Goal: Task Accomplishment & Management: Manage account settings

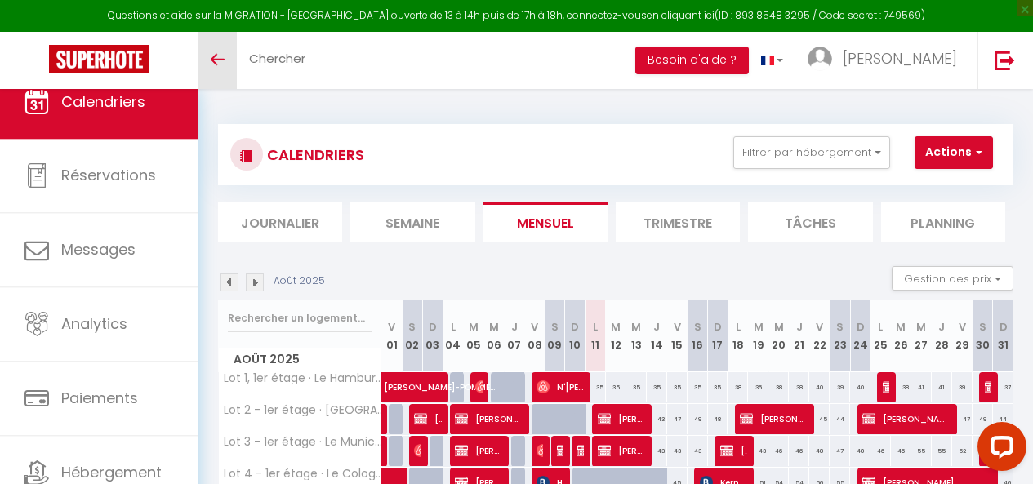
click at [209, 63] on link "Toggle menubar" at bounding box center [217, 60] width 38 height 57
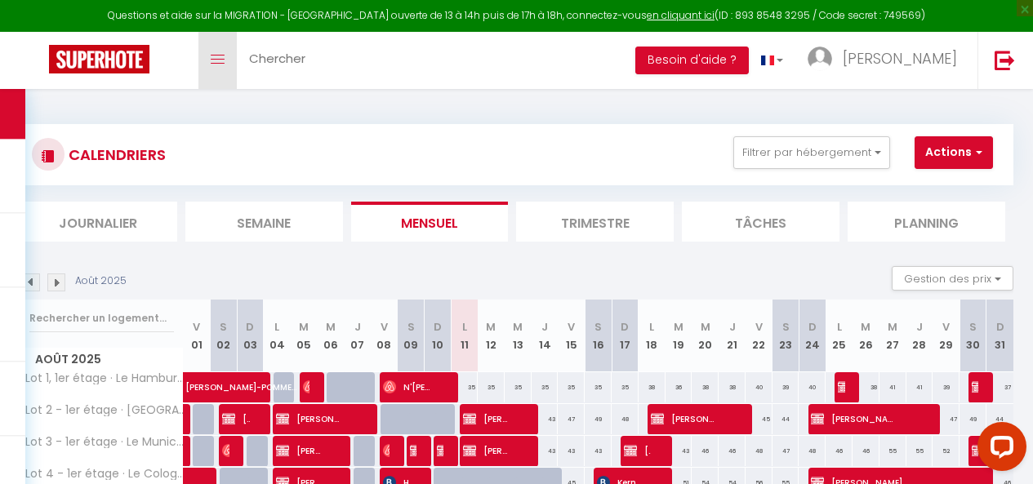
click at [221, 59] on span at bounding box center [218, 60] width 14 height 2
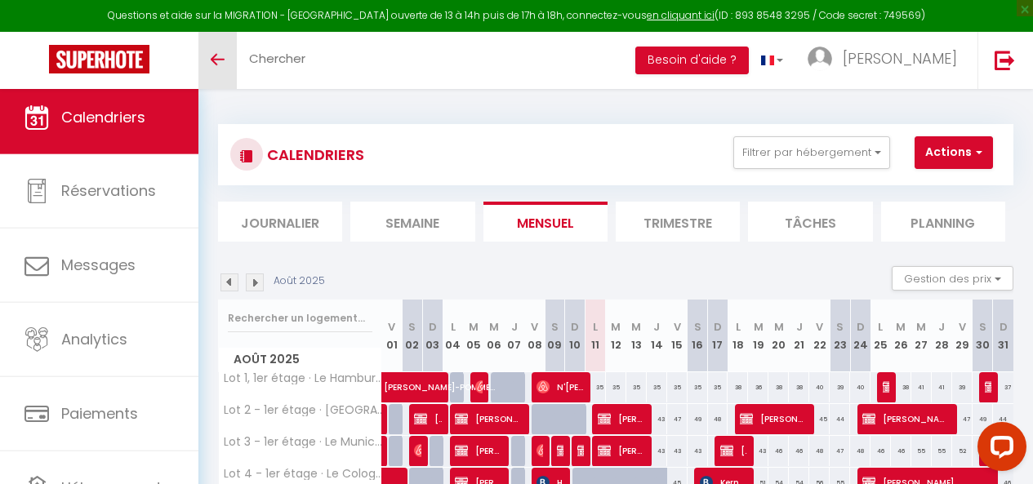
click at [82, 107] on span "Calendriers" at bounding box center [103, 117] width 84 height 20
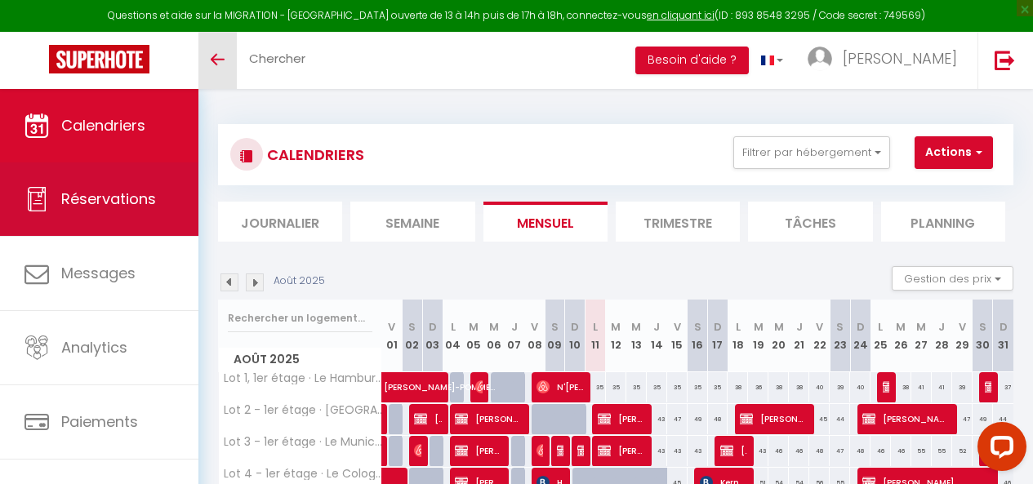
click at [88, 208] on span "Réservations" at bounding box center [108, 199] width 95 height 20
select select "not_cancelled"
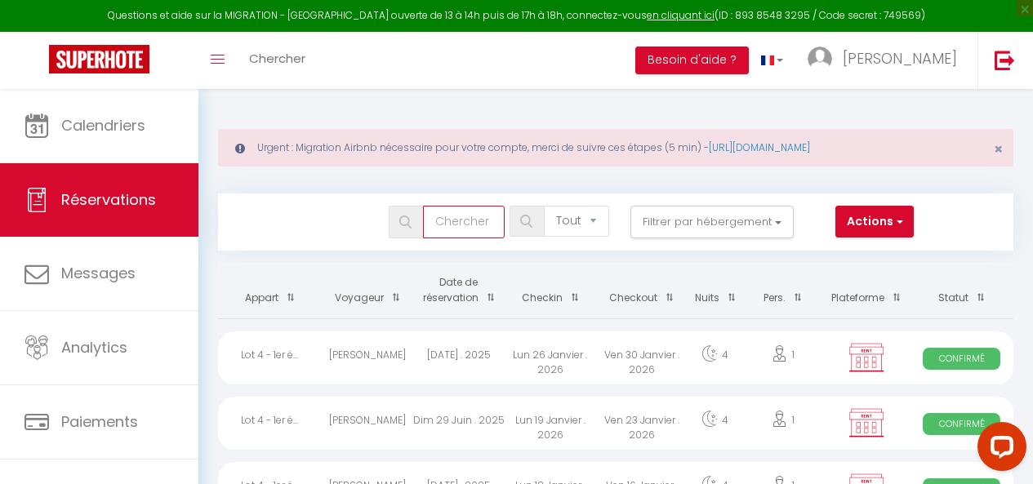
click at [470, 215] on input "text" at bounding box center [464, 222] width 82 height 33
click at [845, 229] on button "Actions" at bounding box center [874, 222] width 78 height 33
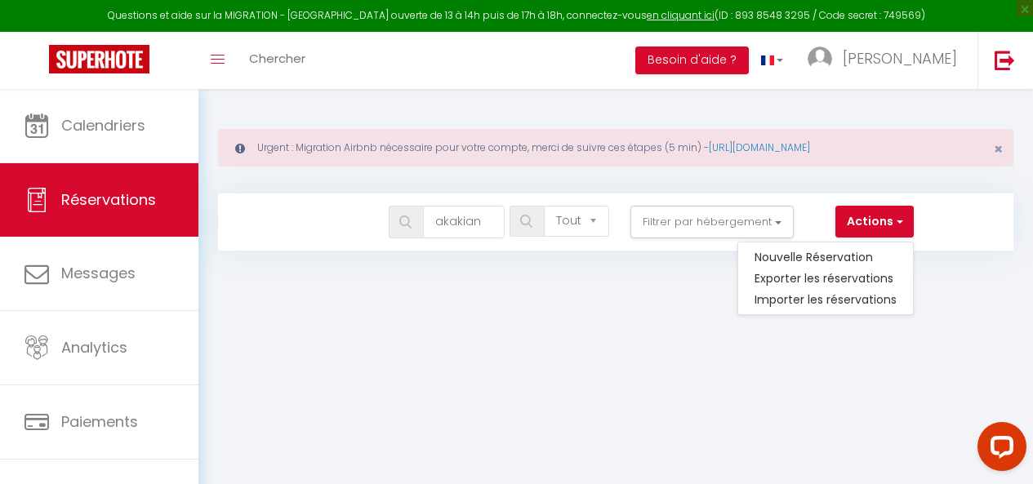
click at [403, 212] on span at bounding box center [406, 222] width 34 height 33
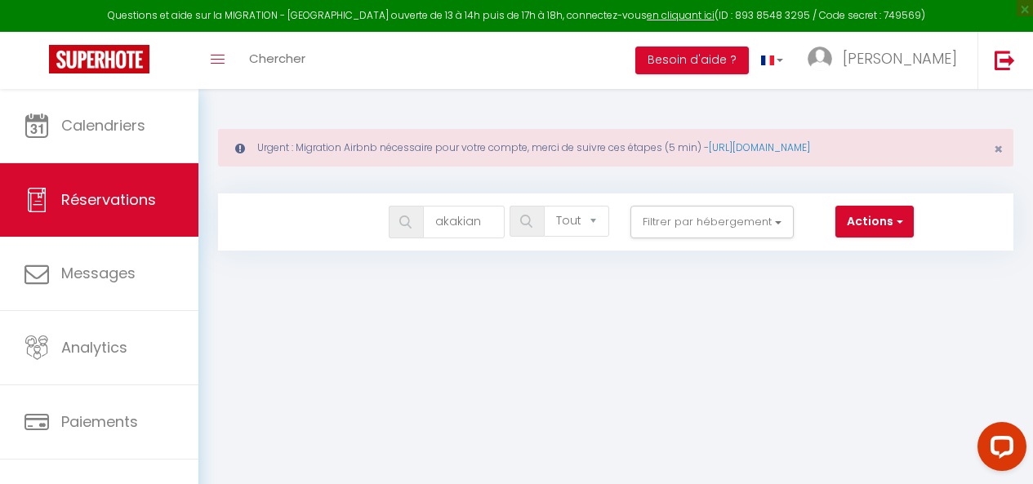
click at [405, 225] on img at bounding box center [405, 222] width 12 height 13
click at [452, 225] on input "akakian" at bounding box center [464, 222] width 82 height 33
click at [417, 222] on span at bounding box center [406, 222] width 34 height 33
click at [410, 221] on img at bounding box center [405, 222] width 12 height 13
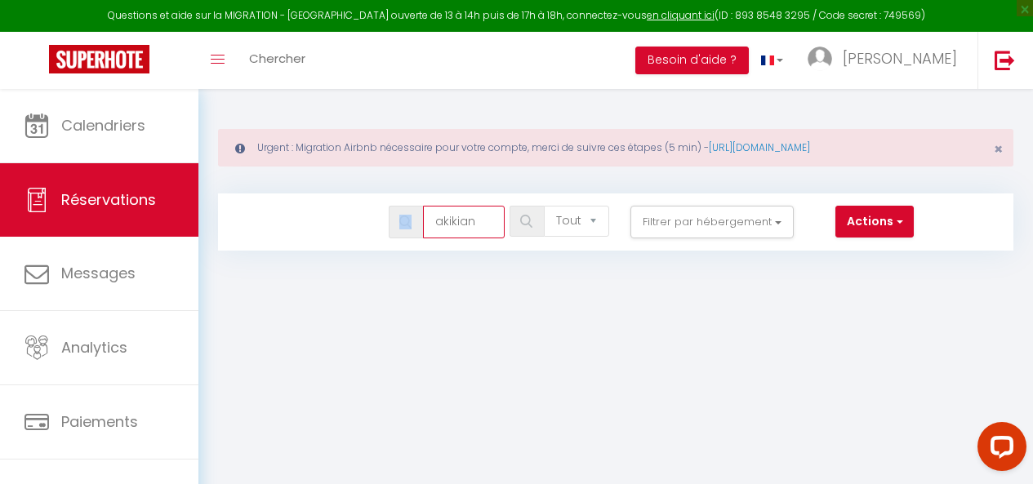
click at [461, 225] on input "akikian" at bounding box center [464, 222] width 82 height 33
click at [396, 227] on div at bounding box center [401, 222] width 22 height 15
click at [479, 222] on input "akilian" at bounding box center [464, 222] width 82 height 33
type input "akalian"
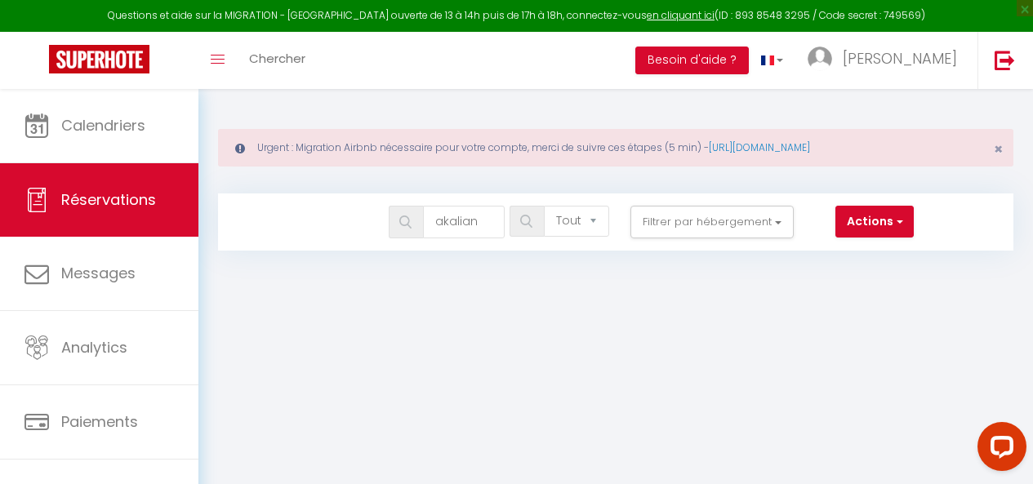
click at [415, 226] on span at bounding box center [406, 222] width 34 height 33
click at [405, 222] on img at bounding box center [405, 222] width 12 height 13
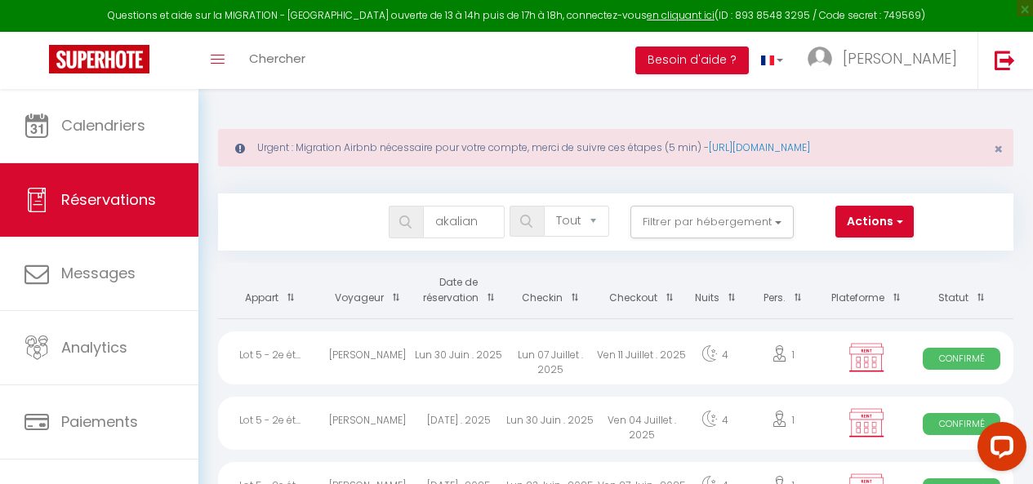
click at [405, 222] on img at bounding box center [405, 222] width 12 height 13
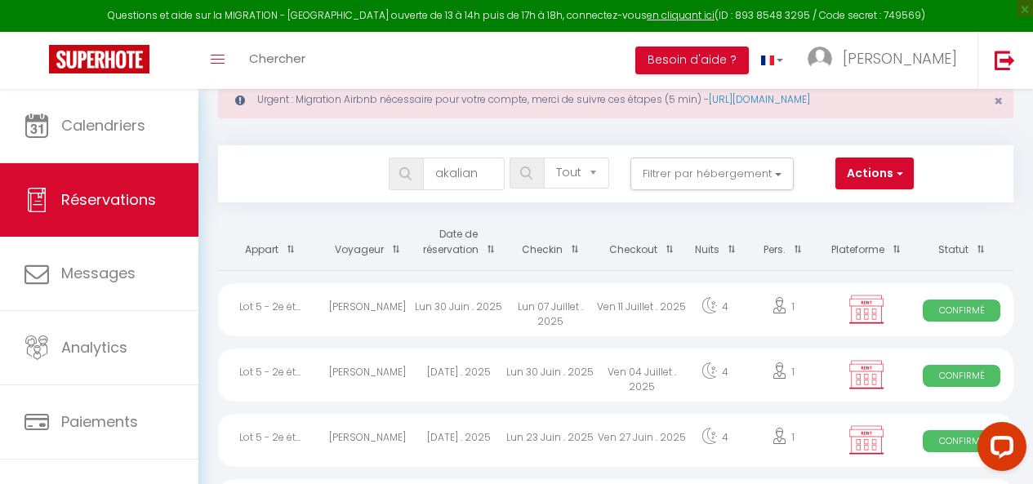
scroll to position [52, 0]
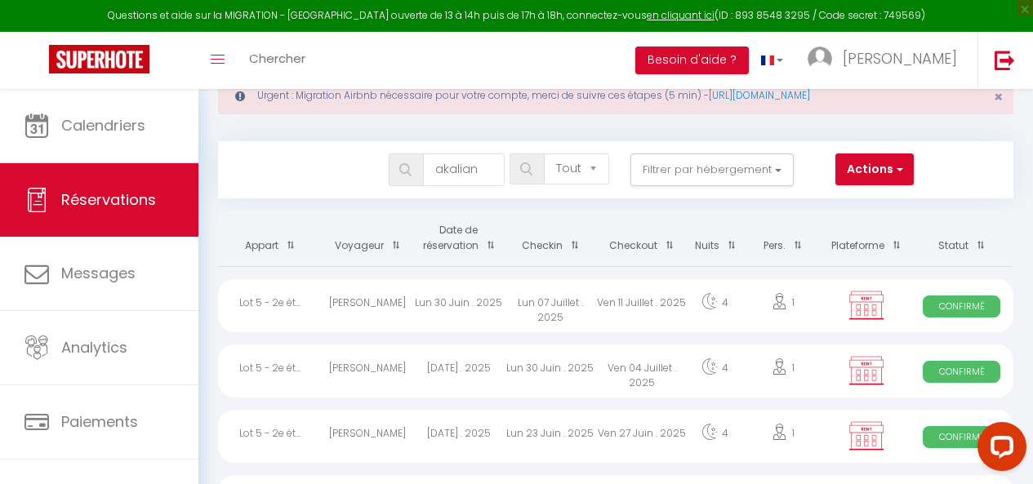
click at [618, 309] on div "Ven 11 Juillet . 2025" at bounding box center [641, 305] width 91 height 53
select select "OK"
select select "0"
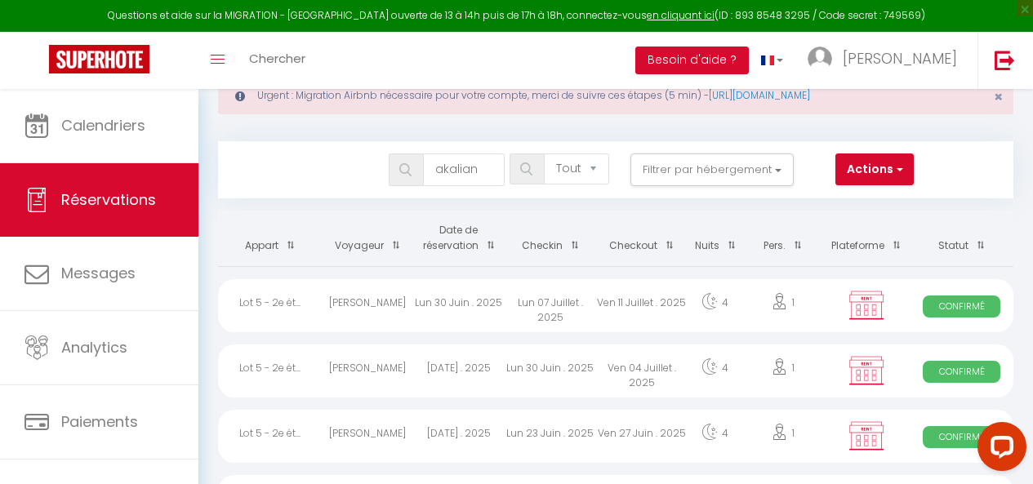
select select "1"
select select
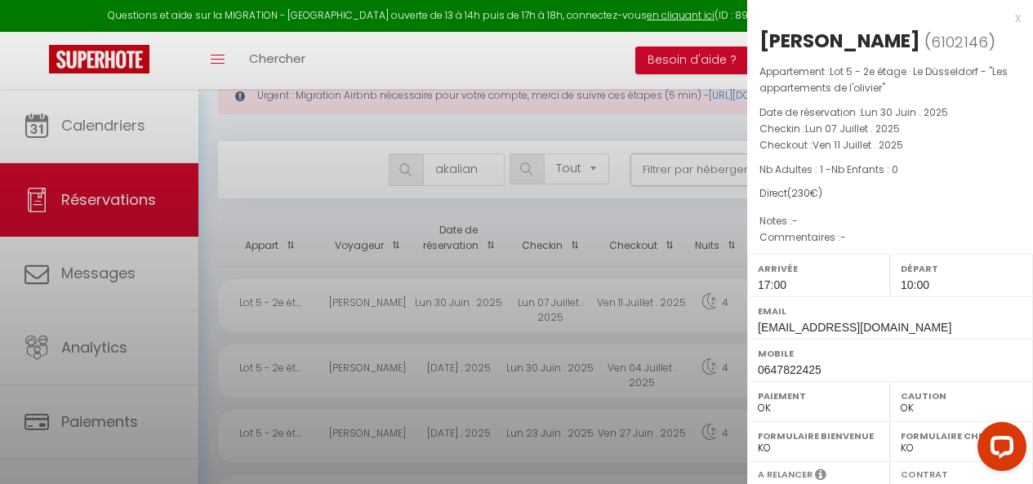
select select "33472"
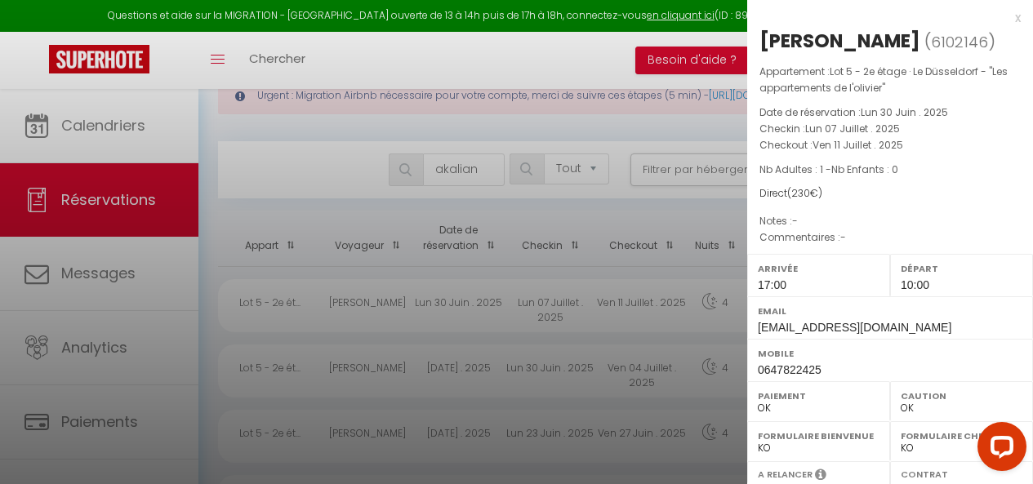
scroll to position [293, 0]
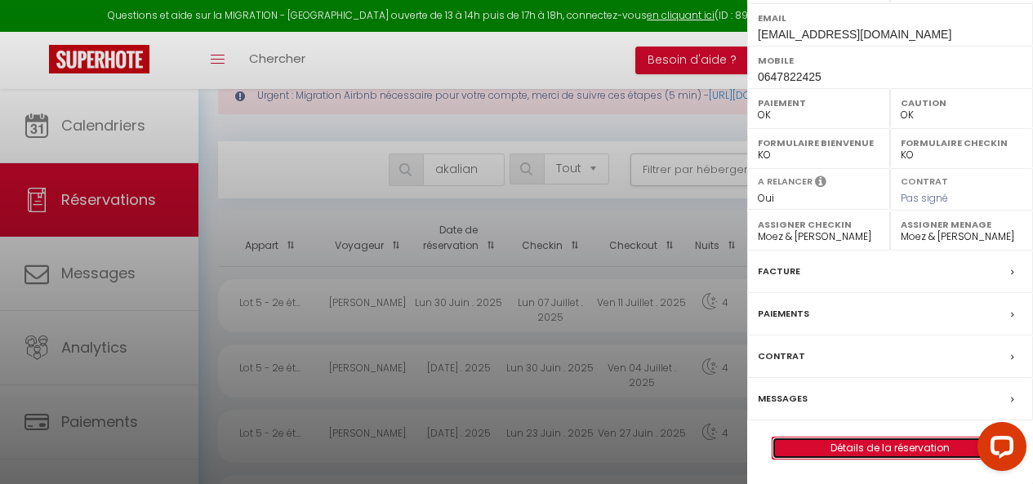
click at [855, 443] on link "Détails de la réservation" at bounding box center [890, 448] width 235 height 21
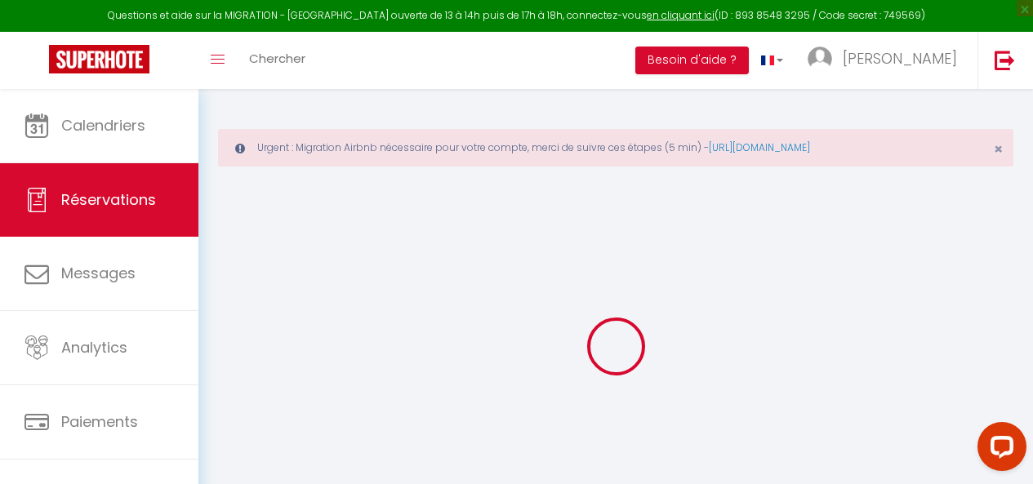
select select
checkbox input "false"
select select
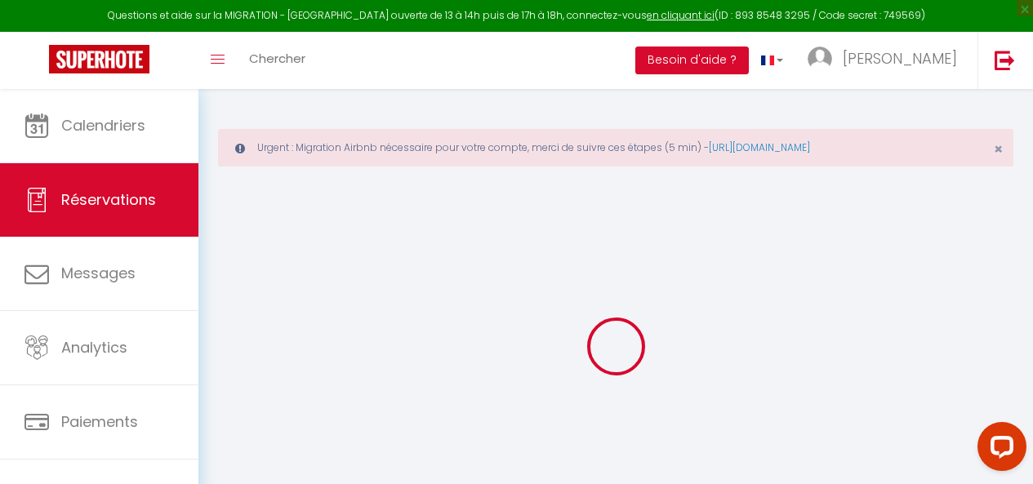
checkbox input "false"
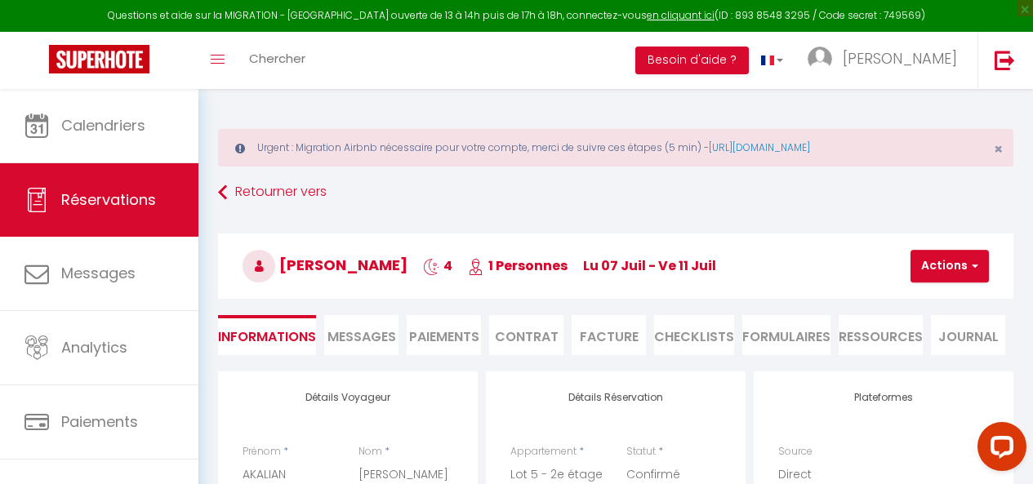
type input "30"
select select
checkbox input "false"
select select "17:00"
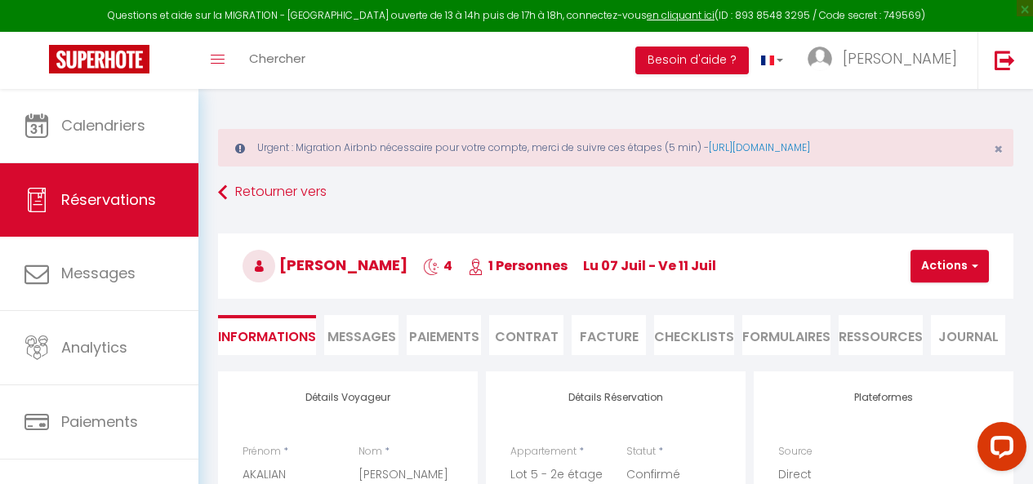
select select "10:00"
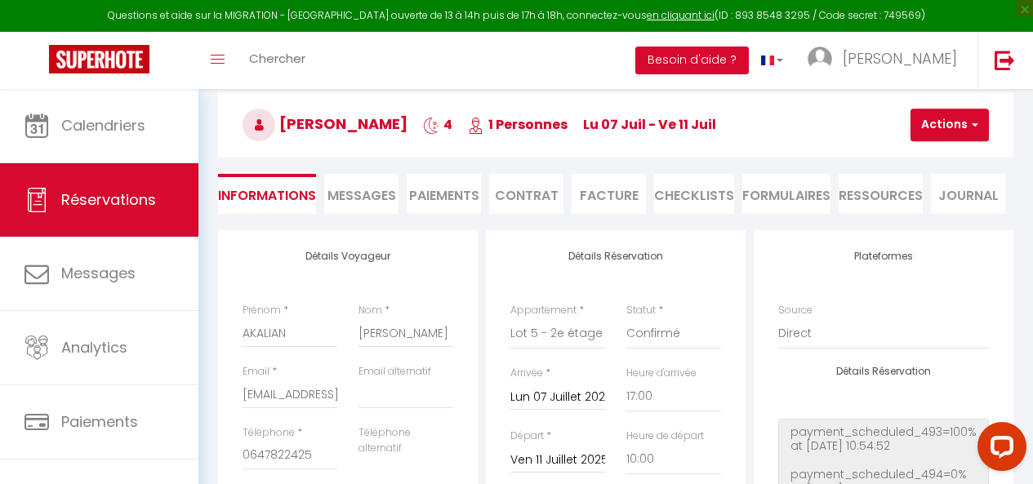
scroll to position [143, 0]
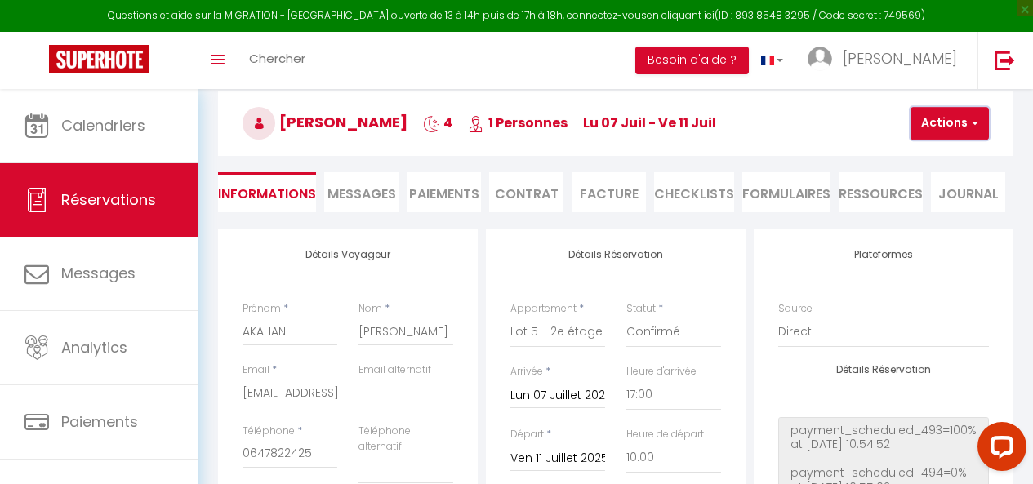
click at [976, 116] on span "button" at bounding box center [973, 123] width 10 height 15
click at [951, 181] on link "Dupliquer" at bounding box center [963, 180] width 129 height 21
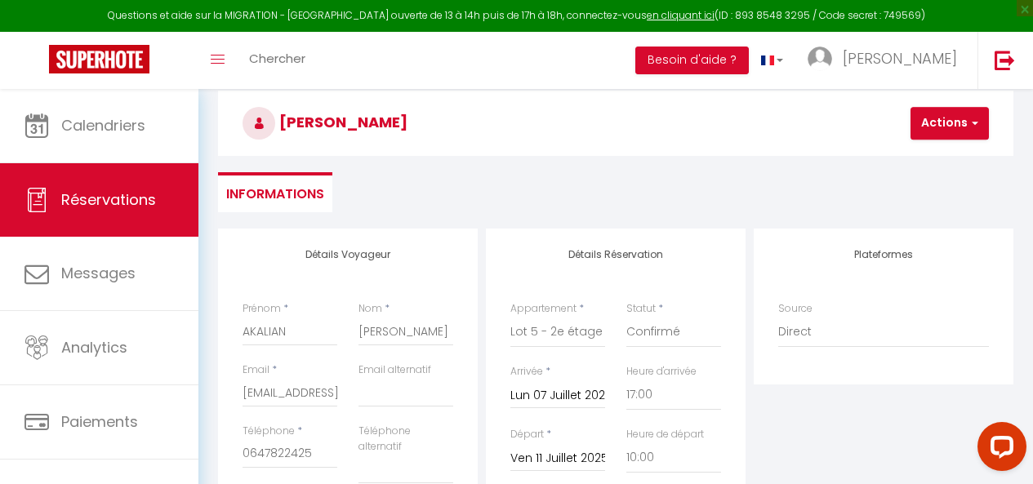
select select
checkbox input "false"
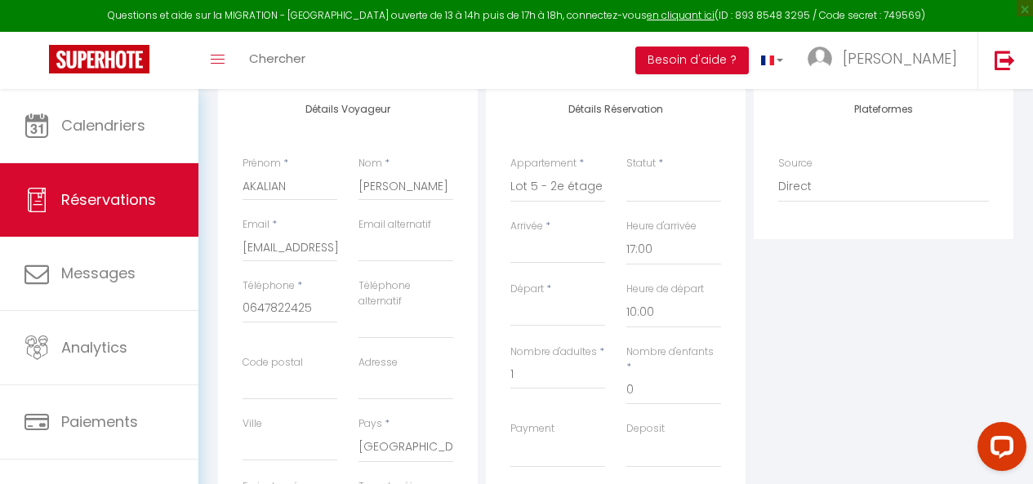
scroll to position [289, 0]
click at [675, 192] on select "Confirmé Non Confirmé [PERSON_NAME] par le voyageur No Show Request" at bounding box center [673, 186] width 95 height 31
select select "1"
click at [626, 171] on select "Confirmé Non Confirmé [PERSON_NAME] par le voyageur No Show Request" at bounding box center [673, 186] width 95 height 31
select select
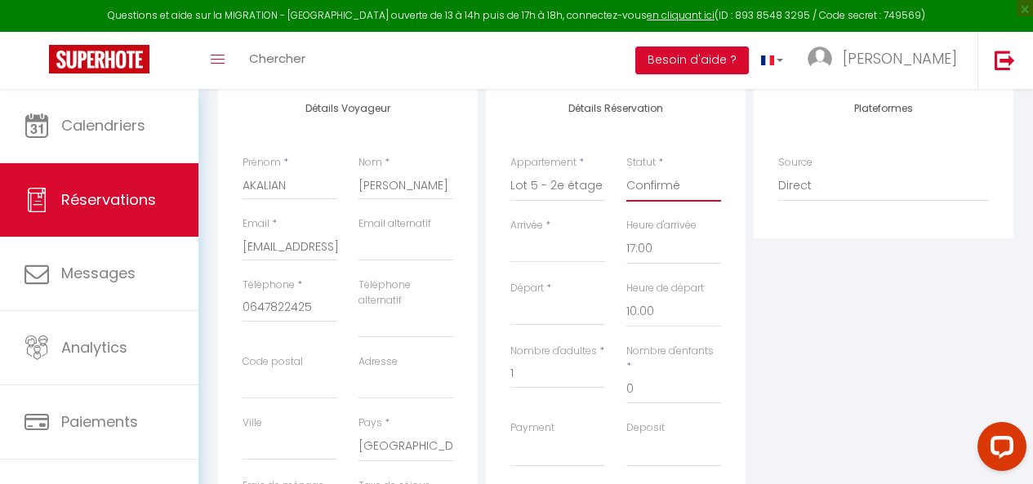
select select
checkbox input "false"
click at [565, 254] on input "Arrivée" at bounding box center [557, 249] width 95 height 21
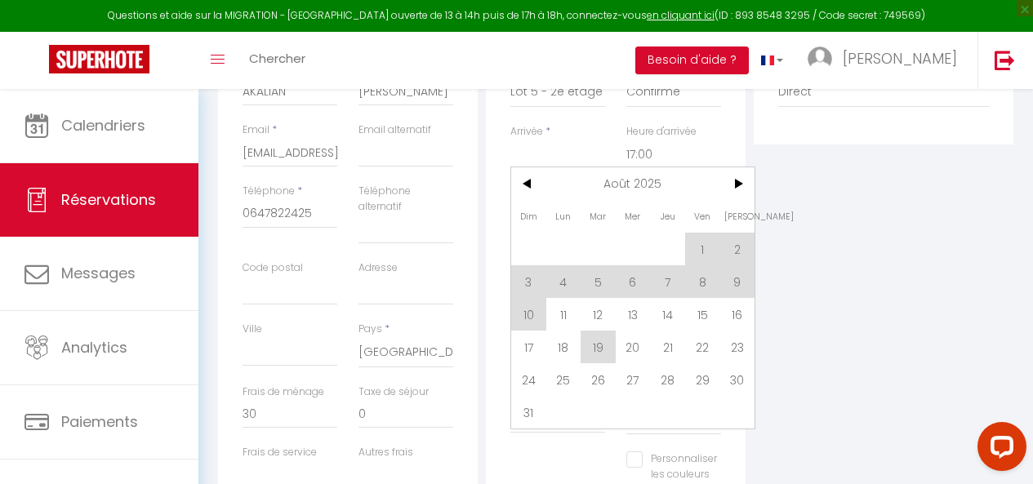
scroll to position [385, 0]
click at [561, 313] on span "11" at bounding box center [563, 312] width 35 height 33
type input "Lun 11 Août 2025"
type input "[DATE]"
select select
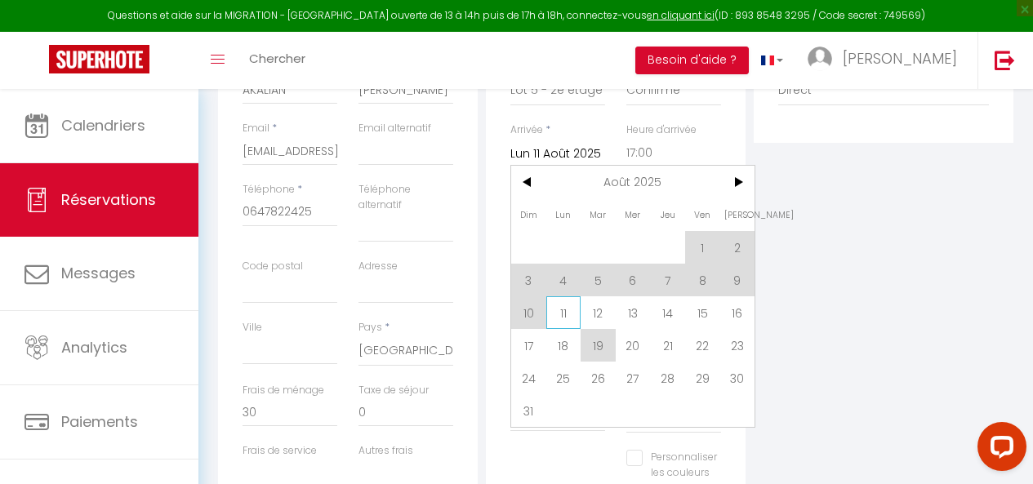
select select
checkbox input "false"
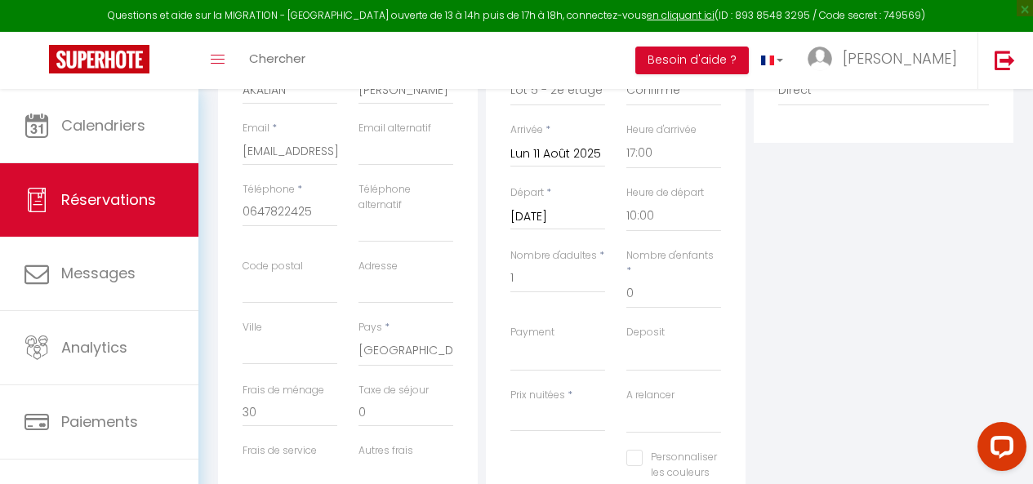
type input "2.58"
select select
type input "50"
select select
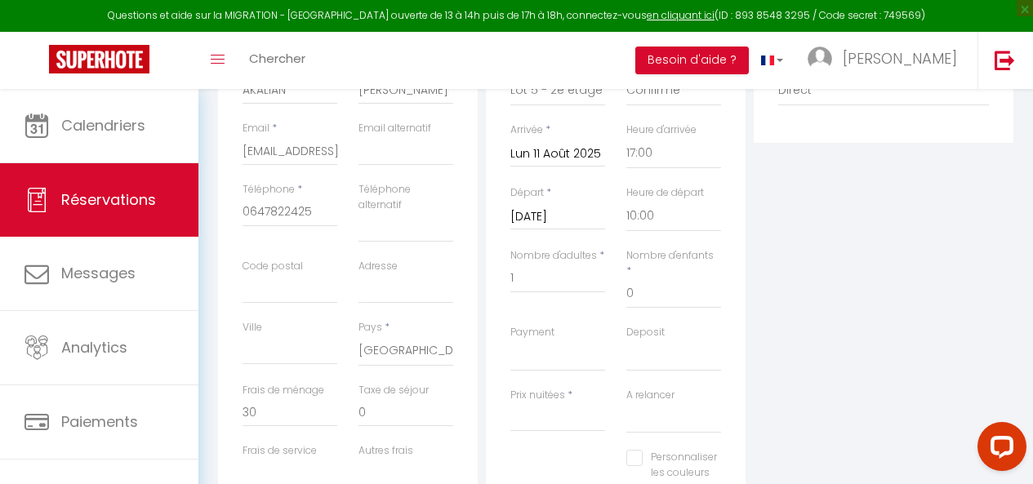
checkbox input "false"
click at [563, 216] on input "[DATE]" at bounding box center [557, 217] width 95 height 21
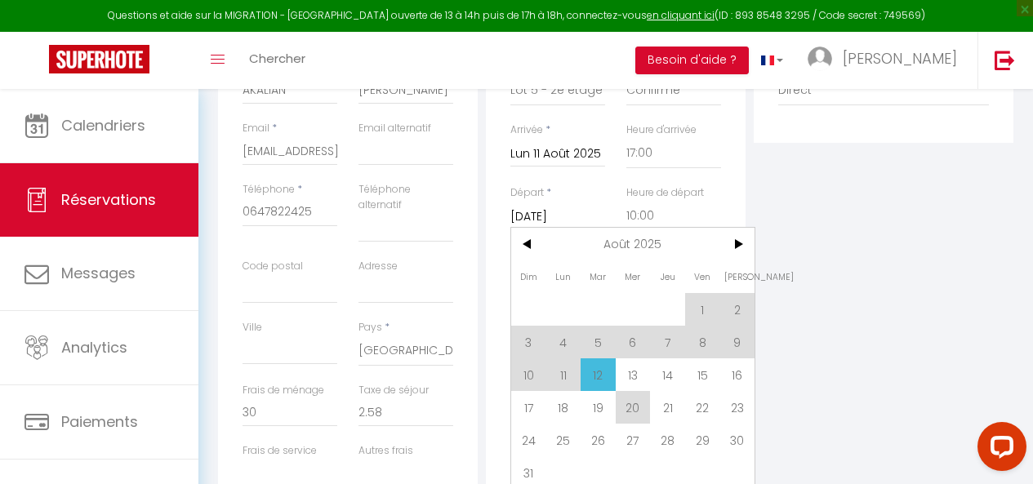
click at [702, 370] on span "15" at bounding box center [702, 375] width 35 height 33
type input "Ven 15 Août 2025"
select select
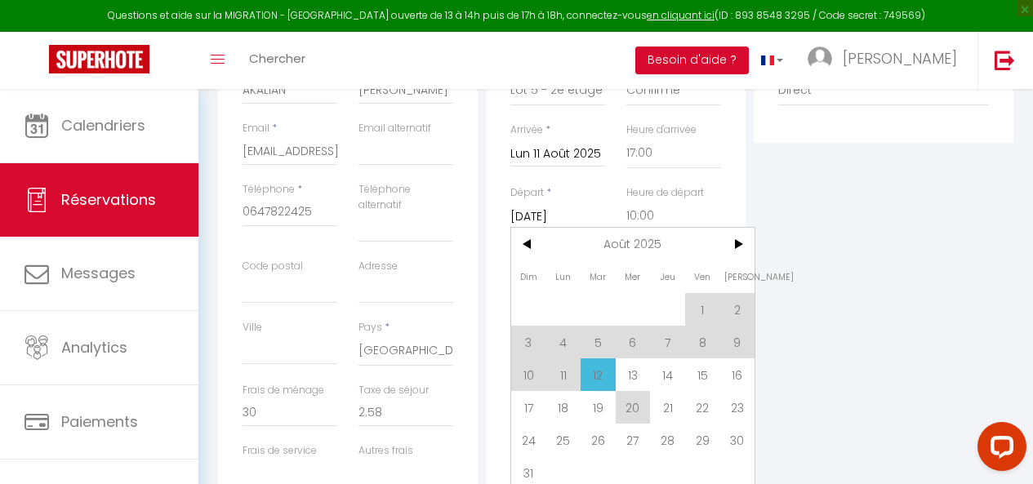
checkbox input "false"
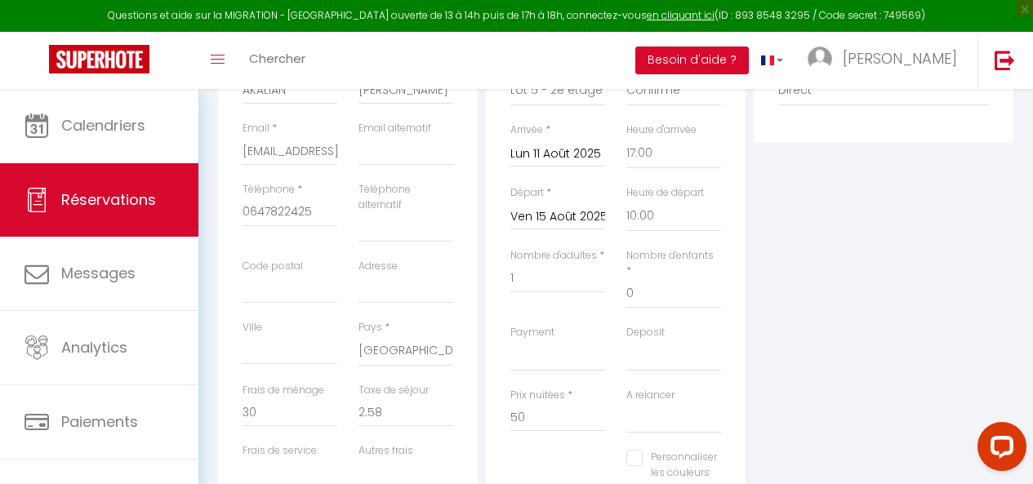
type input "10.32"
select select
type input "200"
select select
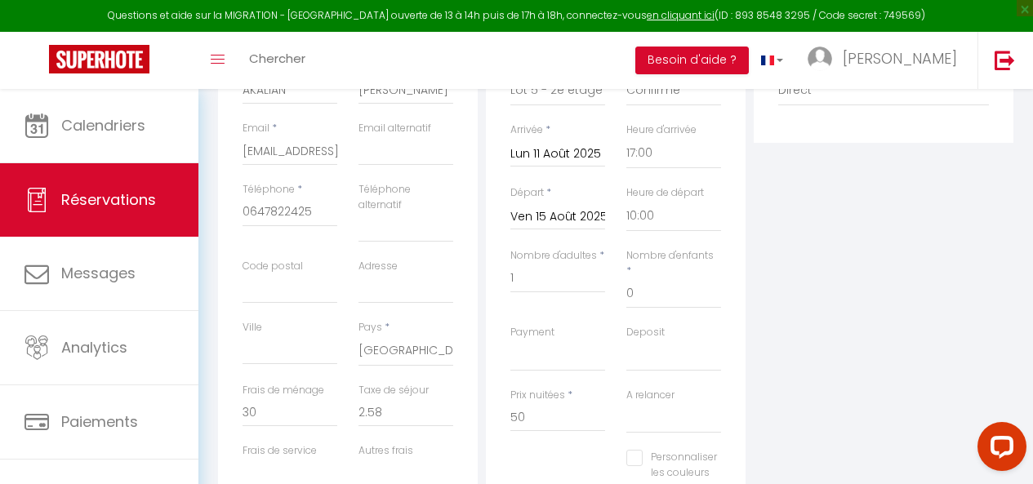
checkbox input "false"
click at [540, 403] on input "200" at bounding box center [557, 417] width 95 height 29
type input "2"
type input "&"
type input "140"
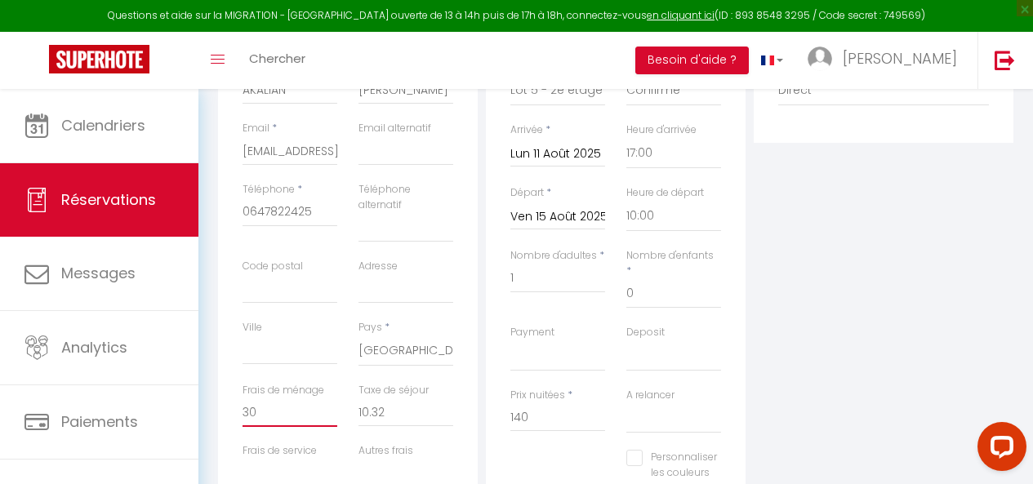
type input "0"
select select
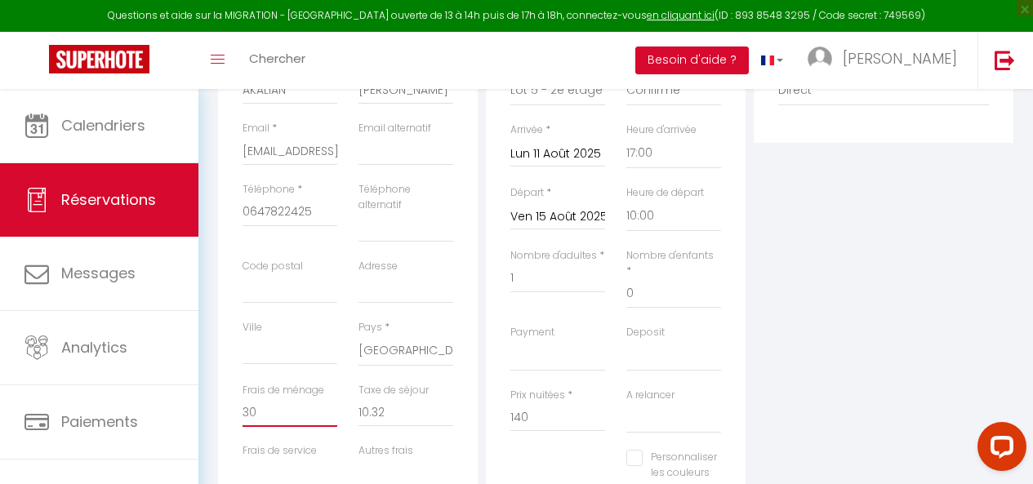
checkbox input "false"
click at [266, 417] on input "0" at bounding box center [290, 412] width 95 height 29
type input "03"
select select
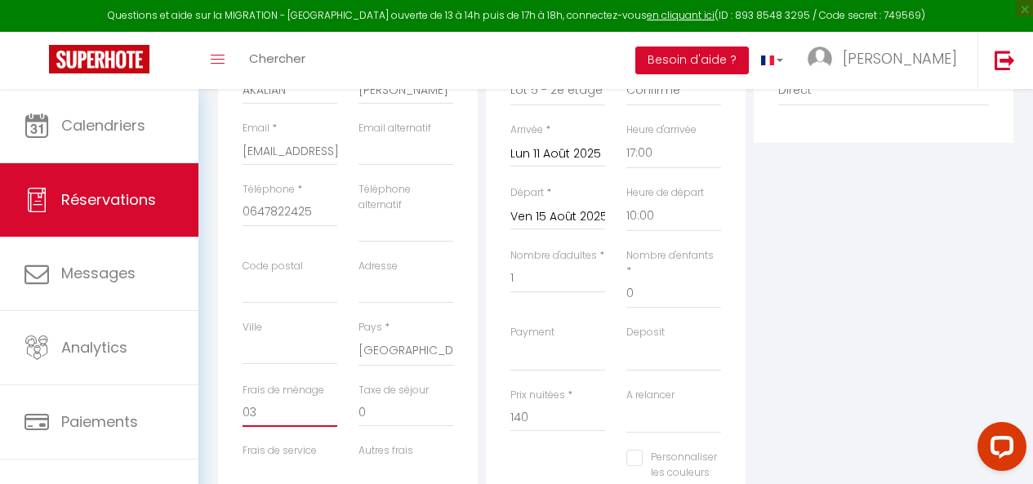
select select
checkbox input "false"
type input "030"
select select
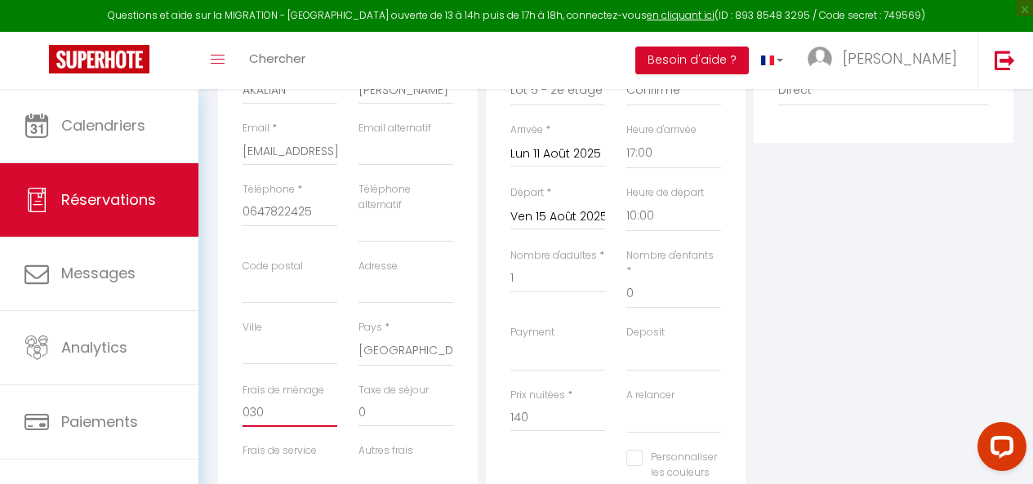
select select
checkbox input "false"
type input "030"
click at [544, 450] on div "Personnaliser les couleurs des réservations #D7092E" at bounding box center [616, 489] width 232 height 78
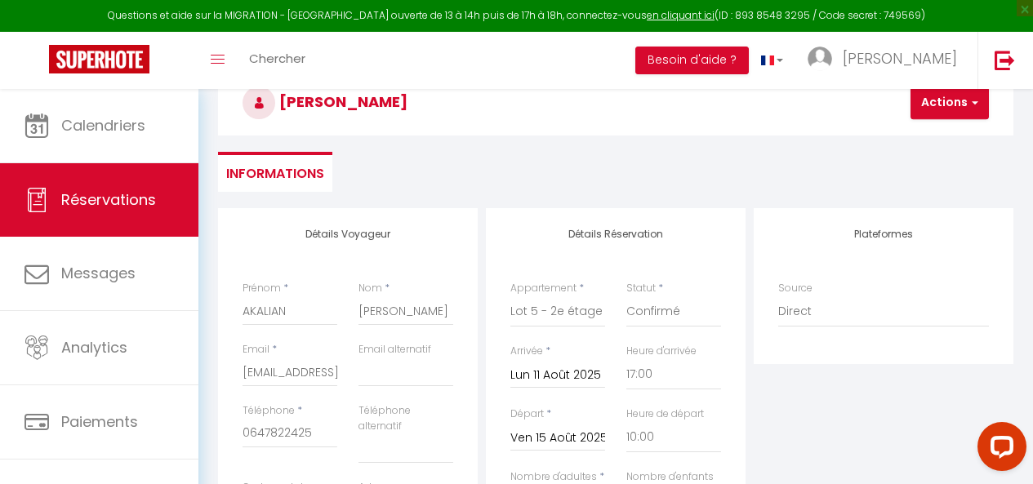
scroll to position [161, 0]
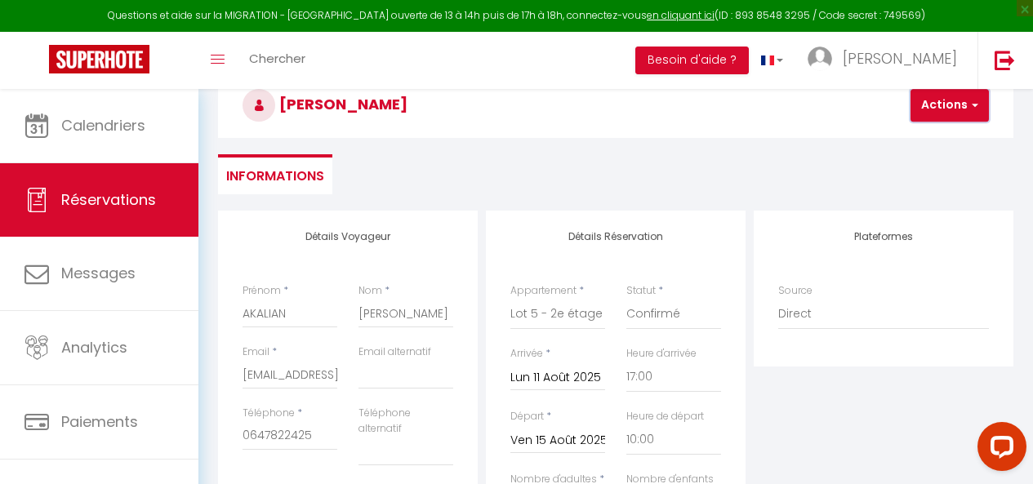
click at [956, 109] on button "Actions" at bounding box center [950, 105] width 78 height 33
click at [939, 140] on link "Enregistrer" at bounding box center [963, 141] width 129 height 21
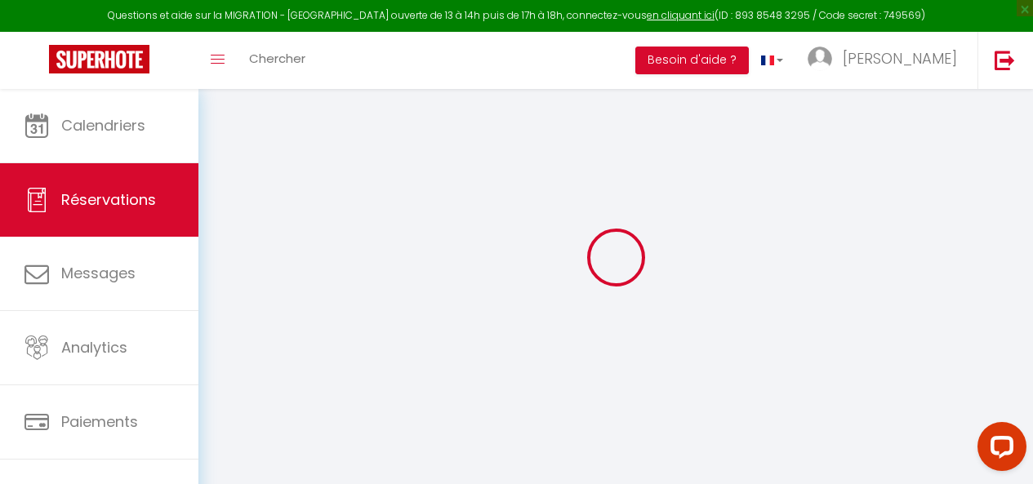
scroll to position [89, 0]
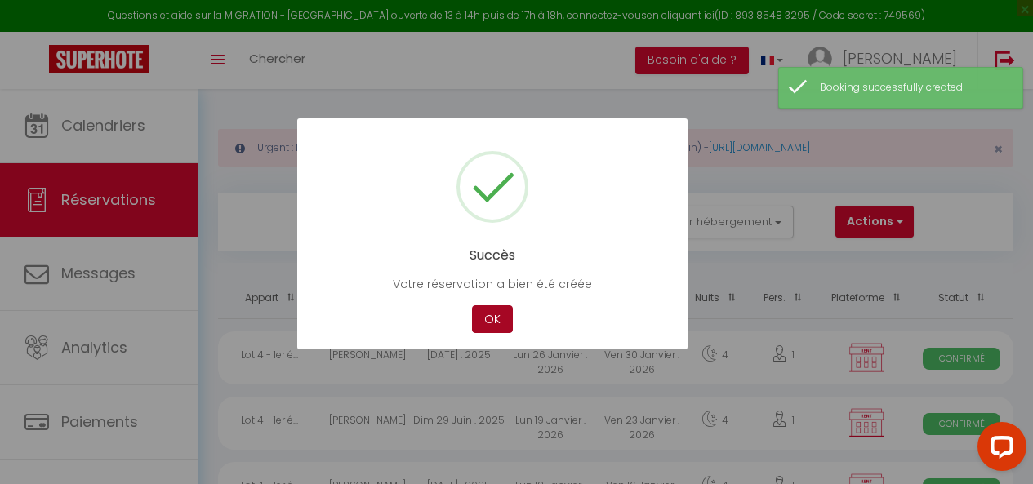
click at [492, 311] on button "OK" at bounding box center [492, 319] width 41 height 29
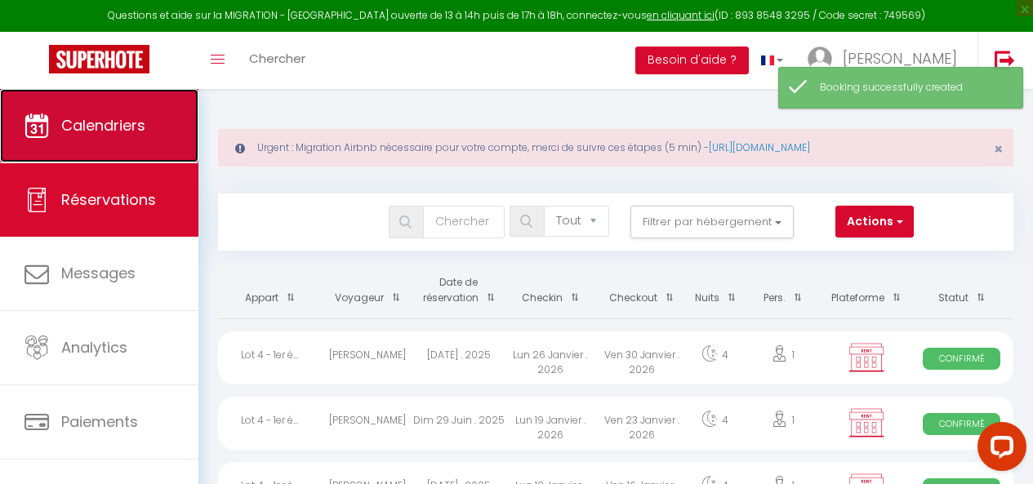
click at [77, 117] on span "Calendriers" at bounding box center [103, 125] width 84 height 20
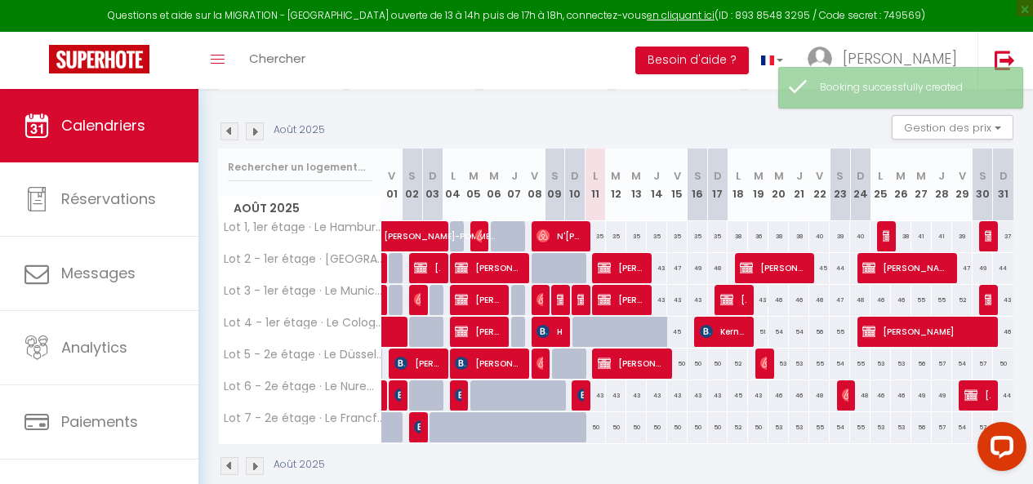
scroll to position [225, 0]
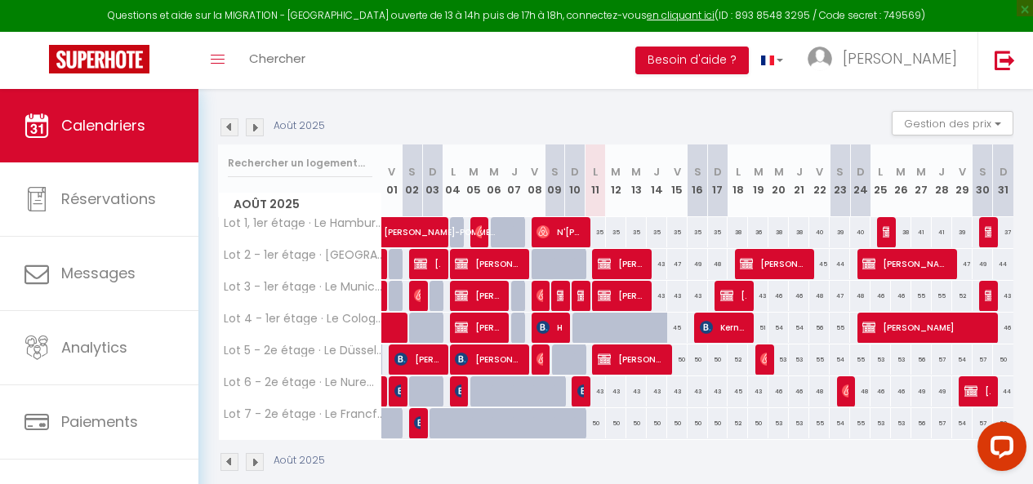
click at [593, 328] on div at bounding box center [603, 337] width 20 height 31
type input "43"
select select "1"
type input "Lun 11 Août 2025"
type input "[DATE]"
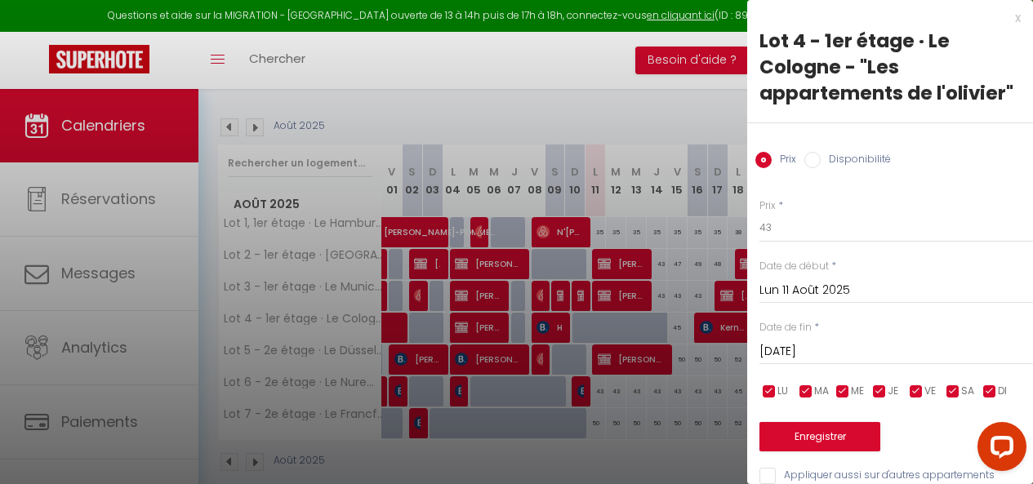
scroll to position [56, 0]
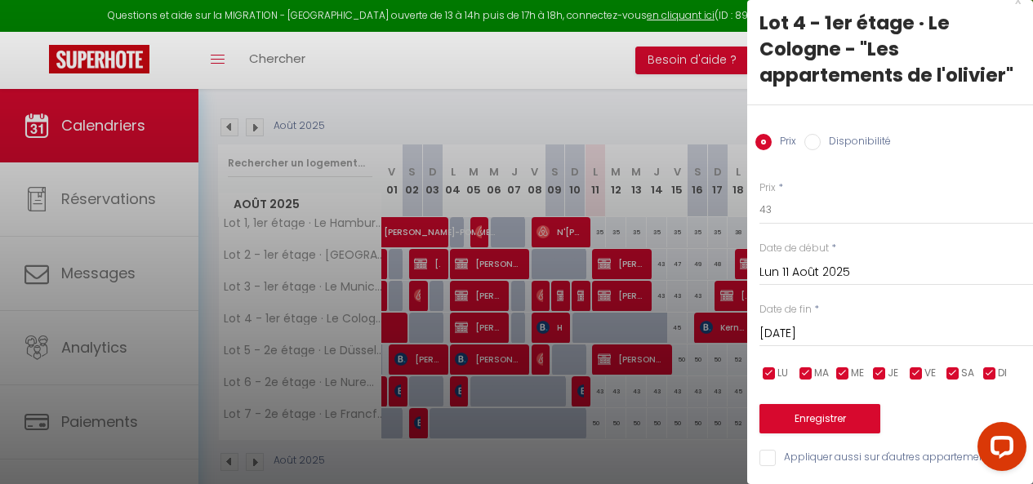
click at [818, 134] on input "Disponibilité" at bounding box center [812, 142] width 16 height 16
radio input "true"
radio input "false"
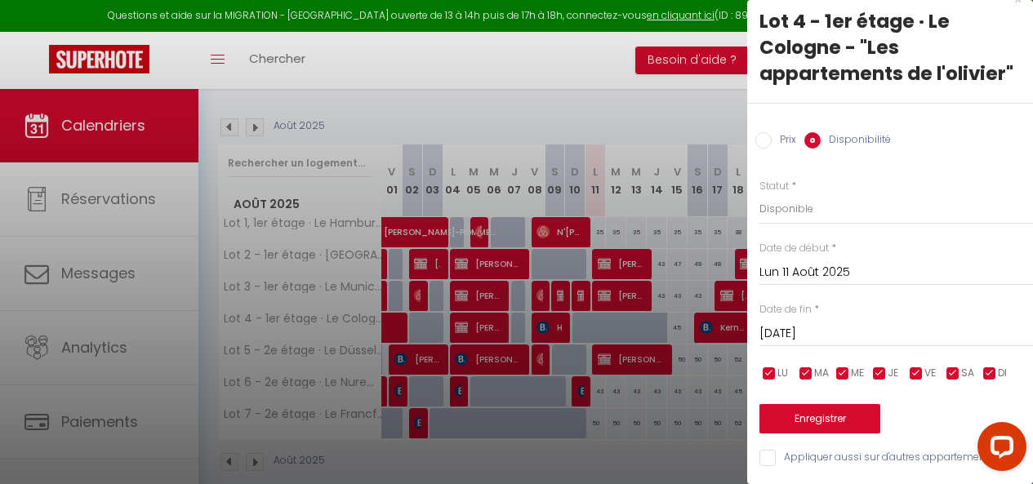
click at [796, 323] on input "[DATE]" at bounding box center [897, 333] width 274 height 21
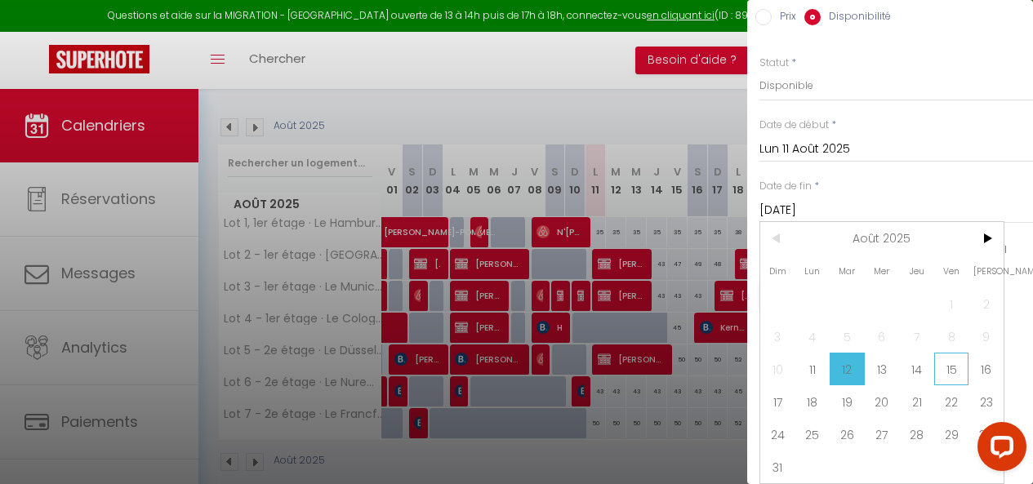
click at [946, 361] on span "15" at bounding box center [951, 369] width 35 height 33
type input "Ven 15 Août 2025"
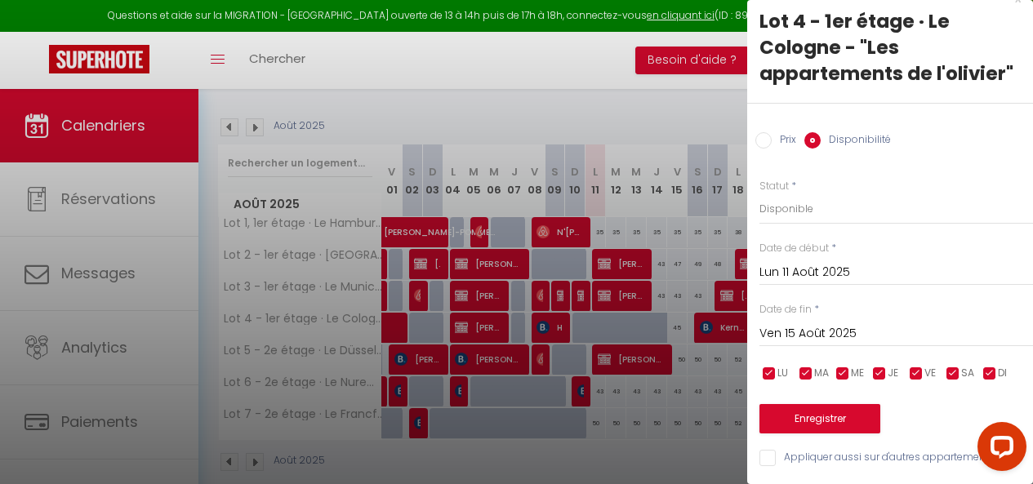
scroll to position [58, 0]
click at [841, 404] on button "Enregistrer" at bounding box center [820, 418] width 121 height 29
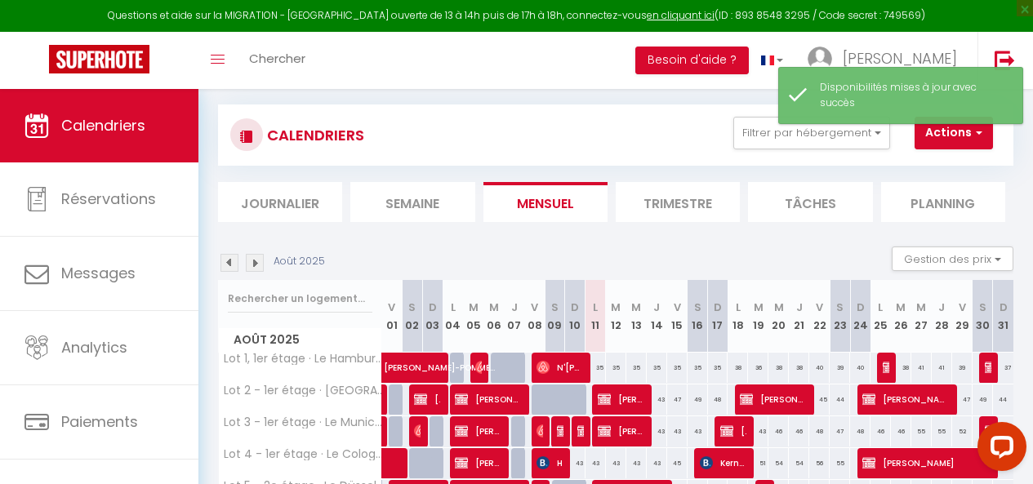
scroll to position [225, 0]
